Goal: Task Accomplishment & Management: Manage account settings

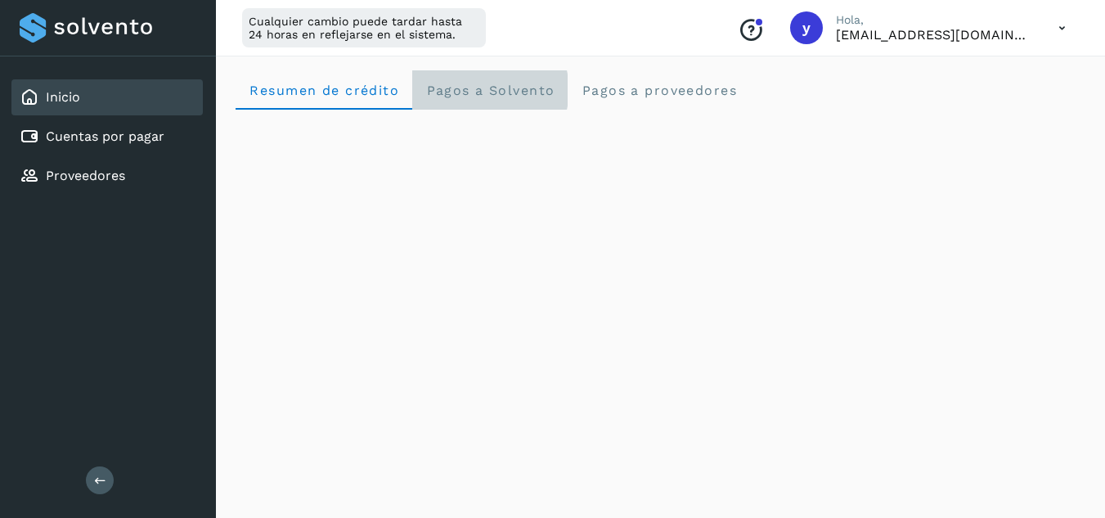
click at [470, 103] on Solvento "Pagos a Solvento" at bounding box center [489, 89] width 155 height 39
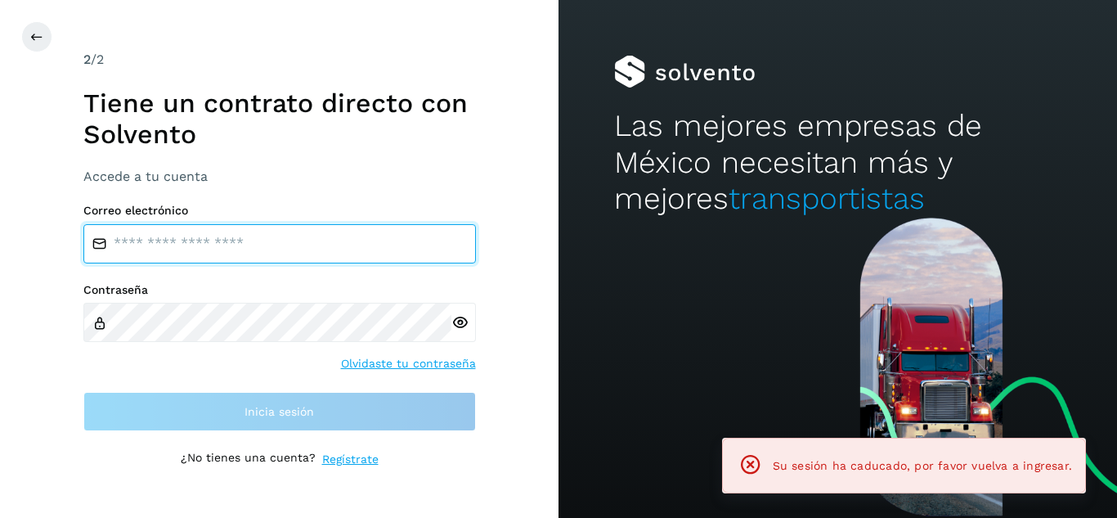
click at [259, 250] on input "email" at bounding box center [279, 243] width 393 height 39
type input "**********"
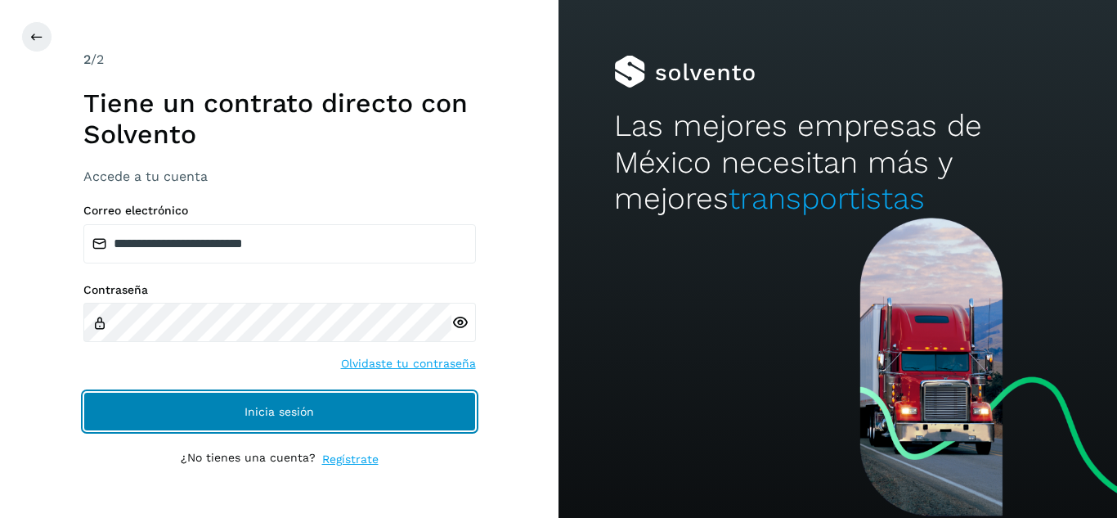
click at [320, 419] on button "Inicia sesión" at bounding box center [279, 411] width 393 height 39
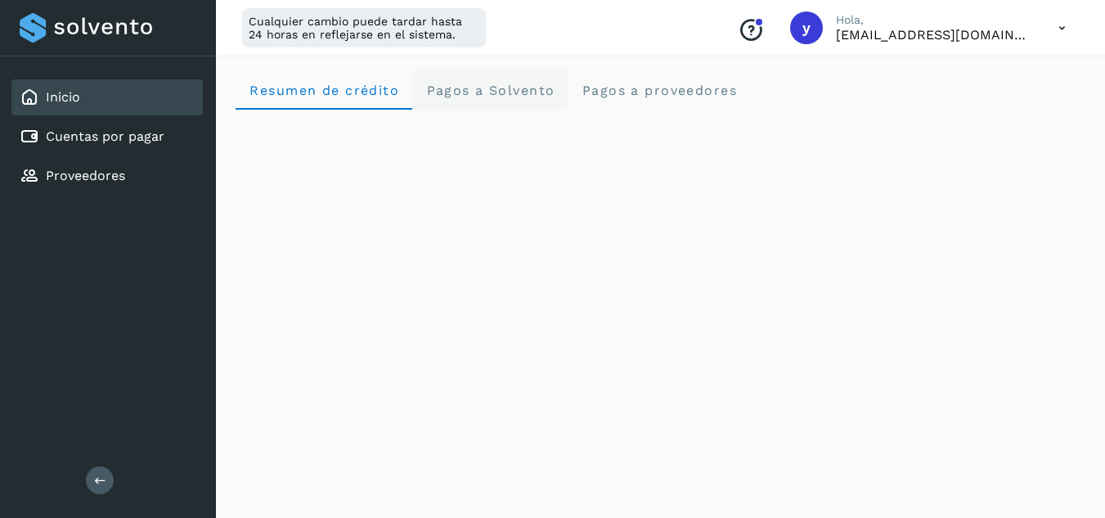
click at [527, 99] on Solvento "Pagos a Solvento" at bounding box center [489, 89] width 155 height 39
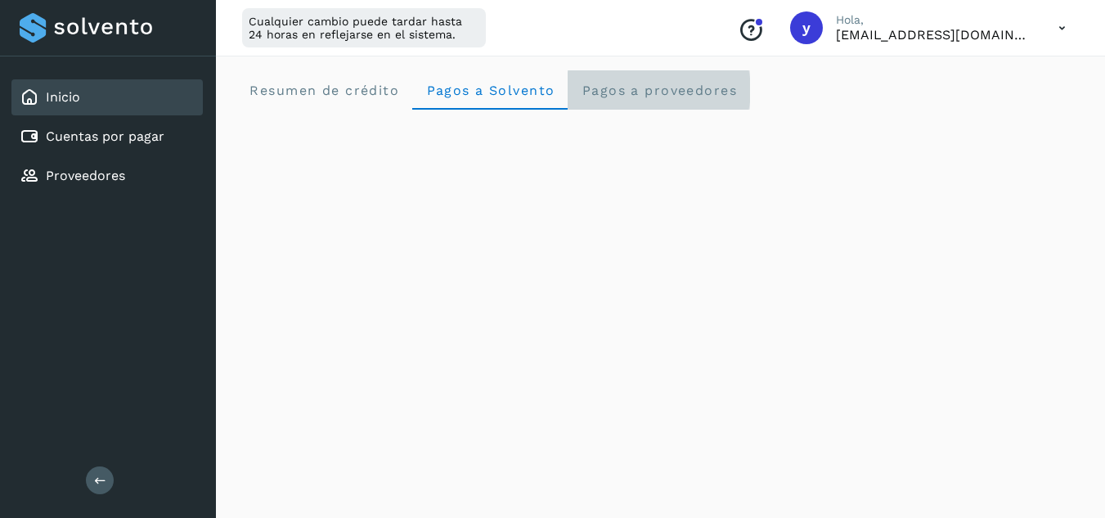
click at [592, 93] on span "Pagos a proveedores" at bounding box center [659, 91] width 156 height 16
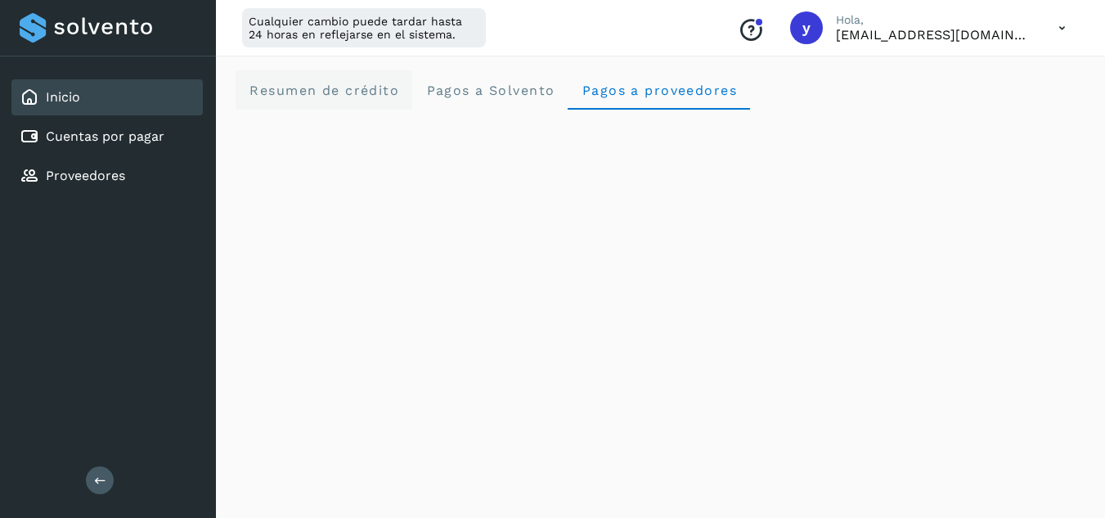
click at [352, 101] on crédito "Resumen de crédito" at bounding box center [324, 89] width 177 height 39
